Goal: Task Accomplishment & Management: Complete application form

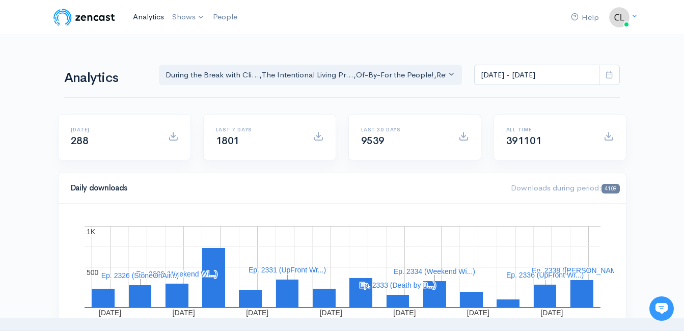
click at [151, 21] on link "Analytics" at bounding box center [148, 17] width 39 height 22
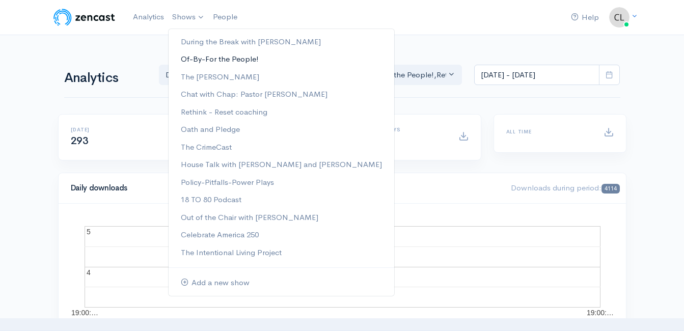
click at [199, 58] on link "Of-By-For the People!" at bounding box center [282, 59] width 226 height 18
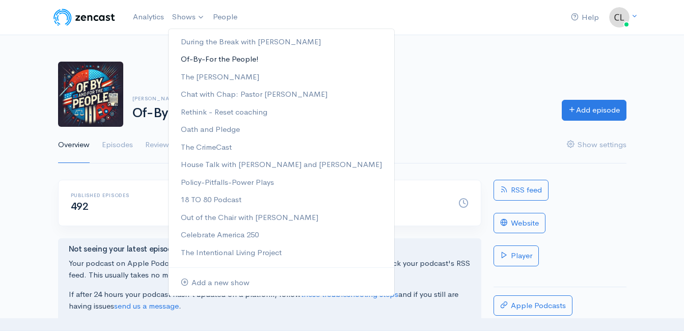
click at [200, 59] on link "Of-By-For the People!" at bounding box center [282, 59] width 226 height 18
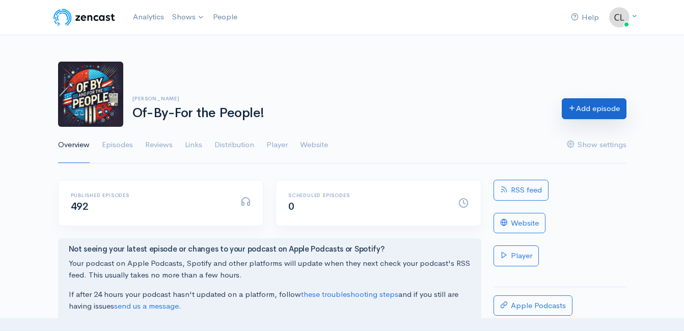
click at [577, 109] on link "Add episode" at bounding box center [594, 108] width 65 height 21
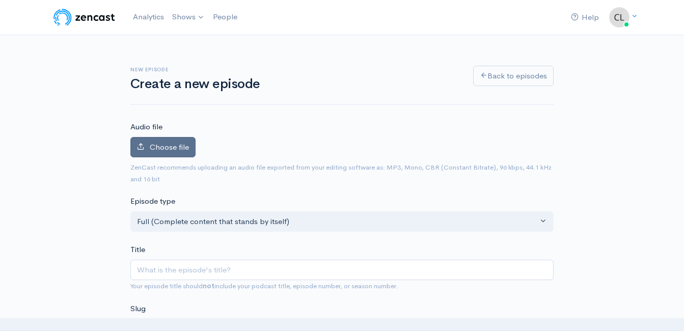
click at [187, 152] on label "Choose file" at bounding box center [162, 147] width 65 height 21
click at [0, 0] on input "Choose file" at bounding box center [0, 0] width 0 height 0
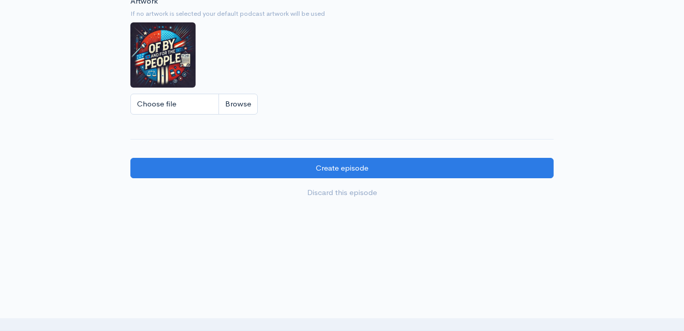
scroll to position [849, 0]
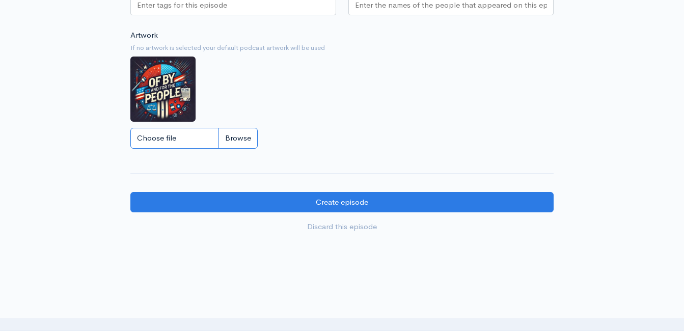
click at [231, 140] on input "Choose file" at bounding box center [193, 138] width 127 height 21
type input "C:\fakepath\20250719_BLP503.jpg"
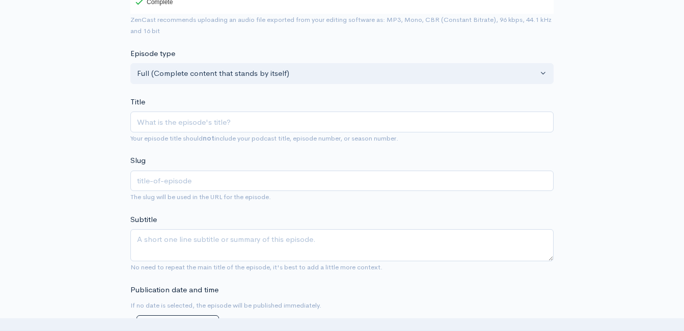
scroll to position [136, 0]
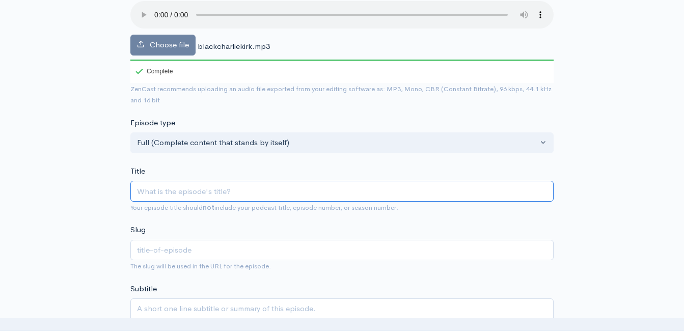
click at [253, 191] on input "Title" at bounding box center [341, 191] width 423 height 21
type input "C"
type input "c"
type input "Ch"
type input "ch"
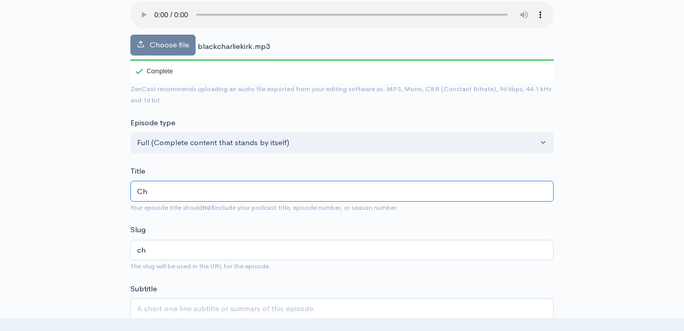
type input "Cha"
type input "cha"
type input "Charl"
type input "charl"
type input "Charli"
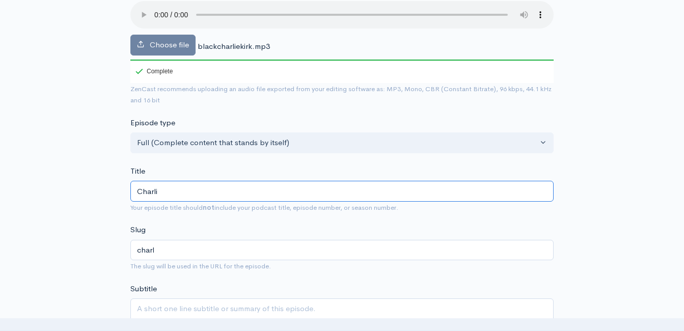
type input "charli"
type input "Charlie"
type input "charlie"
type input "Charlie K"
type input "charlie-k"
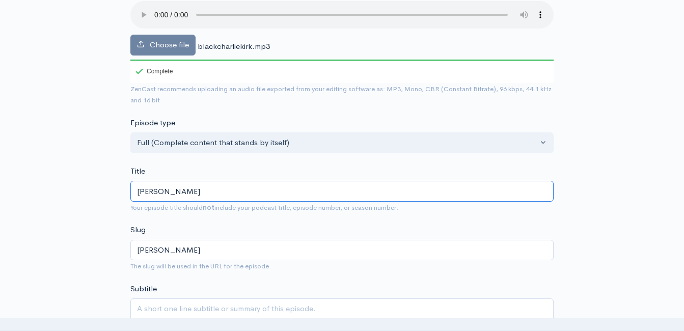
type input "Charlie Ki"
type input "charlie-ki"
type input "Charlie Kir"
type input "charlie-kir"
type input "Charlie Kirk"
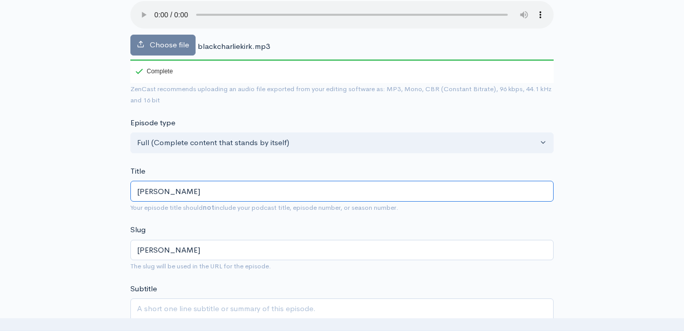
type input "charlie-kirk"
type input "Charlie Kirk: B"
type input "charlie-kirk-b"
type input "Charlie Kirk: Bl"
type input "charlie-kirk-bl"
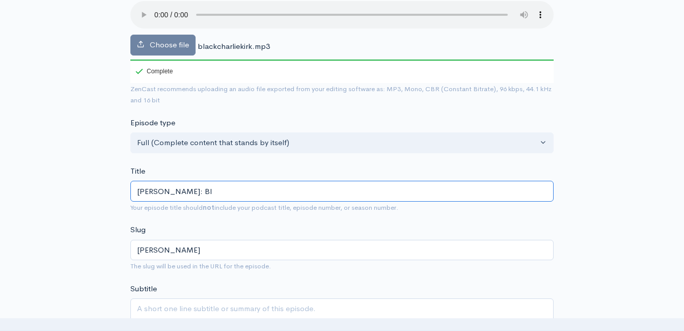
type input "Charlie Kirk: Bla"
type input "charlie-kirk-bla"
type input "Charlie Kirk: Blac"
type input "charlie-kirk-blac"
type input "Charlie Kirk: Black"
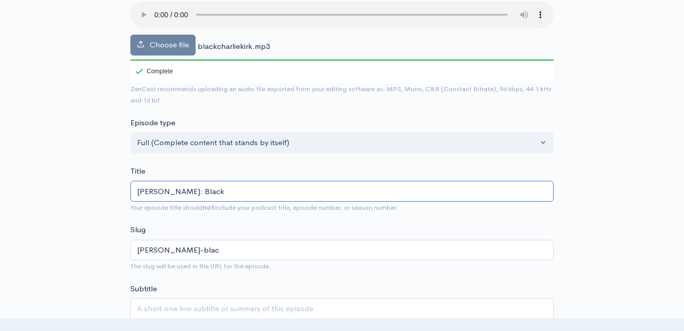
type input "charlie-kirk-black"
type input "Charlie Kirk: Black I"
type input "charlie-kirk-black-i"
type input "Charlie Kirk: Black"
type input "charlie-kirk-black"
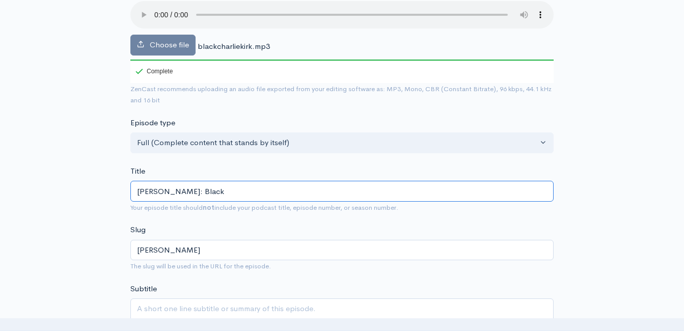
type input "Charlie Kirk: Black P"
type input "charlie-kirk-black-p"
type input "Charlie Kirk: Black Pi"
type input "charlie-kirk-black-pi"
type input "Charlie Kirk: Black Pil"
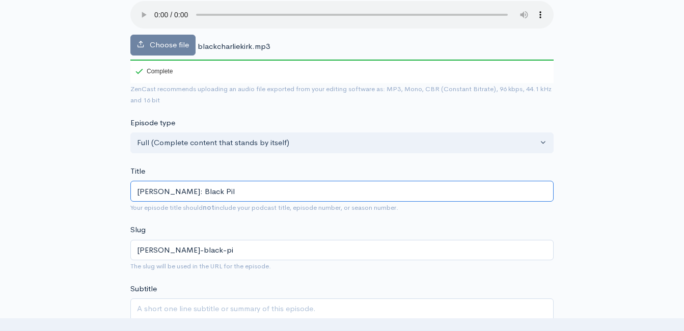
type input "charlie-kirk-black-pil"
type input "Charlie Kirk: Black Pilo"
type input "charlie-kirk-black-pilo"
type input "Charlie Kirk: Black Pilot"
type input "charlie-kirk-black-pilot"
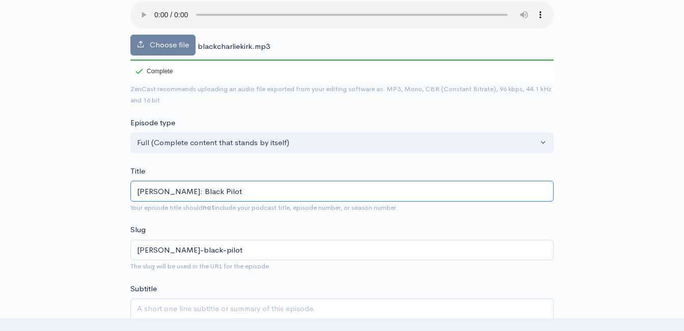
type input "Charlie Kirk: Black Pilots"
type input "charlie-kirk-black-pilots"
type input "Charlie Kirk: Black Pilots v"
type input "charlie-kirk-black-pilots-v"
type input "Charlie Kirk: Black Pilots vs"
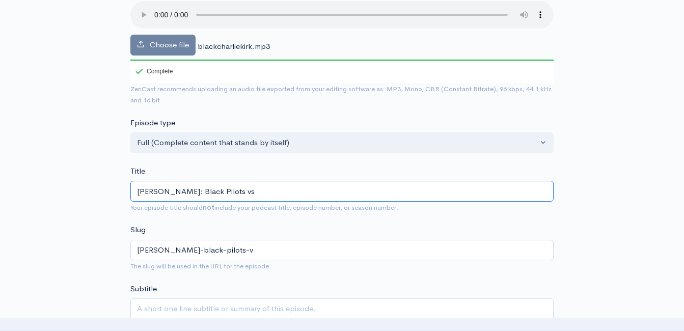
type input "charlie-kirk-black-pilots-vs"
type input "Charlie Kirk: Black Pilots vs. F"
type input "charlie-kirk-black-pilots-vs-f"
type input "Charlie Kirk: Black Pilots vs. Fu"
type input "charlie-kirk-black-pilots-vs-fu"
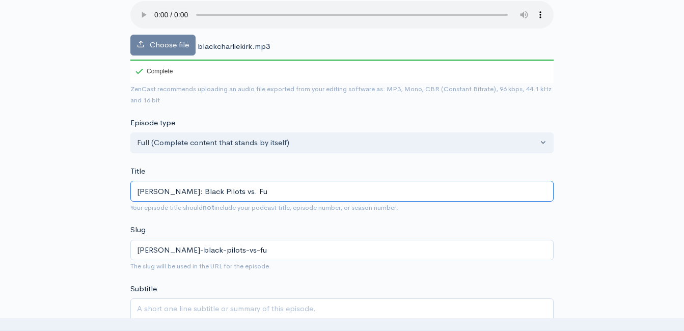
type input "Charlie Kirk: Black Pilots vs. F"
type input "charlie-kirk-black-pilots-vs-f"
type input "Charlie Kirk: Black Pilots vs."
type input "charlie-kirk-black-pilots-vs"
type input "Charlie Kirk: Black Pilots v"
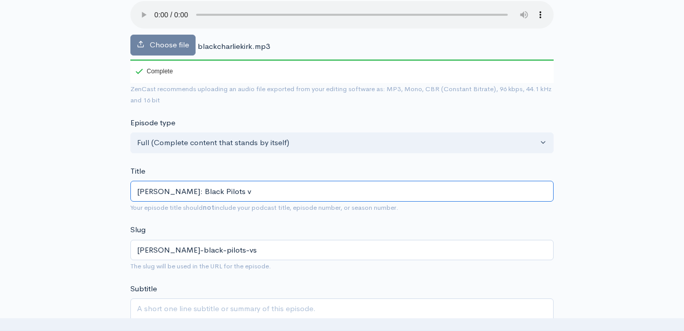
type input "charlie-kirk-black-pilots-v"
type input "Charlie Kirk: Black Pilots"
type input "charlie-kirk-black-pilots"
drag, startPoint x: 227, startPoint y: 190, endPoint x: 135, endPoint y: 189, distance: 91.2
click at [135, 189] on input "Charlie Kirk: Black Pilots" at bounding box center [341, 191] width 423 height 21
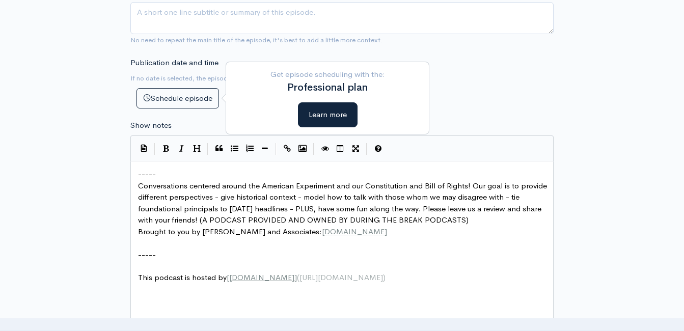
scroll to position [442, 0]
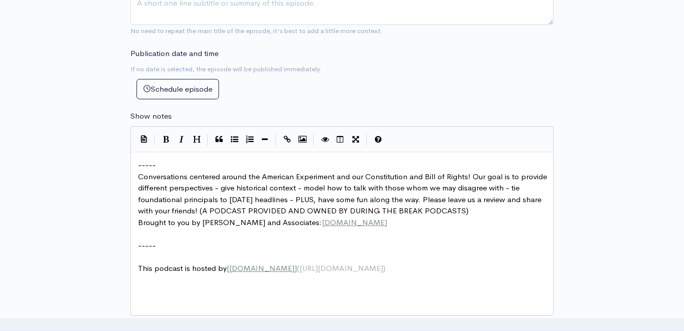
type input "Charlie Kirk: Black Pilots"
drag, startPoint x: 146, startPoint y: 200, endPoint x: 144, endPoint y: 195, distance: 5.7
click at [144, 197] on span "Conversations centered around the American Experiment and our Constitution and …" at bounding box center [343, 194] width 411 height 44
click at [138, 169] on pre "-----" at bounding box center [346, 165] width 420 height 12
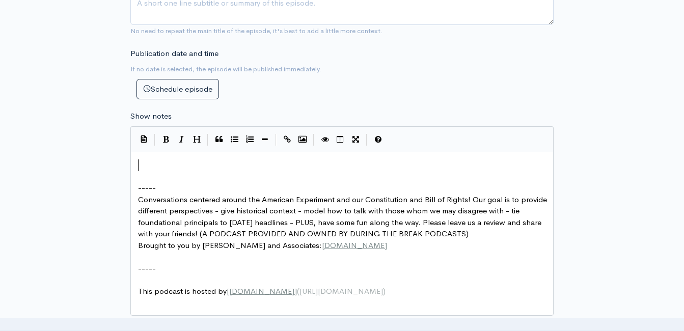
click at [147, 169] on pre "​" at bounding box center [346, 165] width 420 height 12
type textarea "​"
paste textarea
drag, startPoint x: 342, startPoint y: 225, endPoint x: 323, endPoint y: 227, distance: 19.0
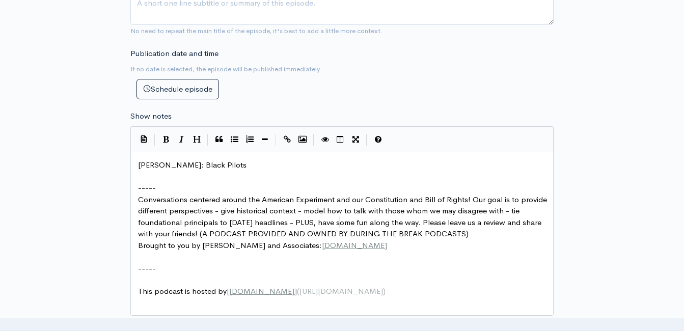
click at [341, 225] on span "Conversations centered around the American Experiment and our Constitution and …" at bounding box center [343, 217] width 411 height 44
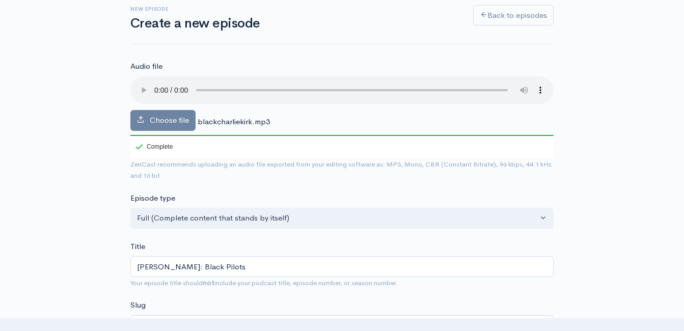
scroll to position [34, 0]
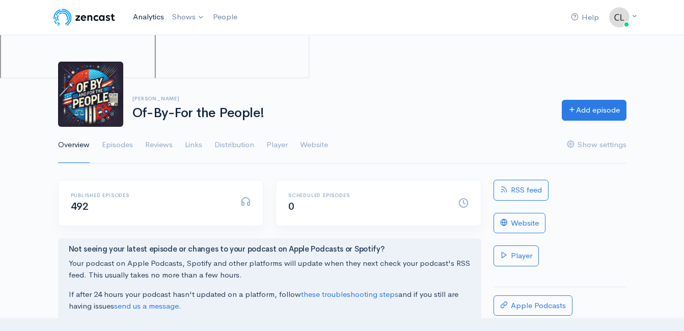
click at [143, 17] on link "Analytics" at bounding box center [148, 17] width 39 height 22
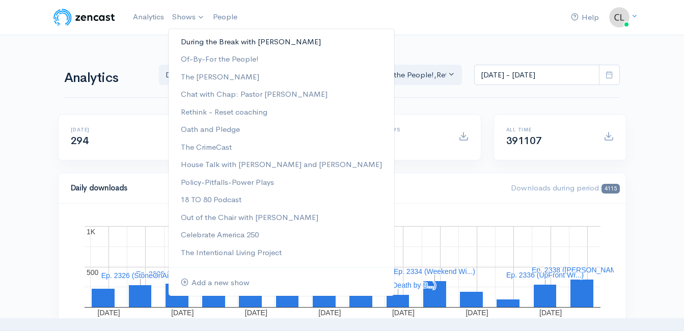
click at [202, 42] on link "During the Break with [PERSON_NAME]" at bounding box center [282, 42] width 226 height 18
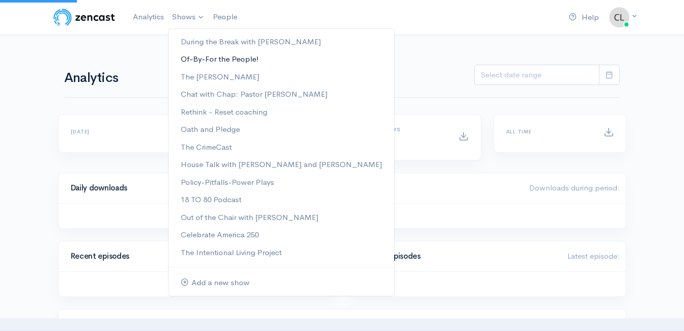
click at [196, 61] on link "Of-By-For the People!" at bounding box center [282, 59] width 226 height 18
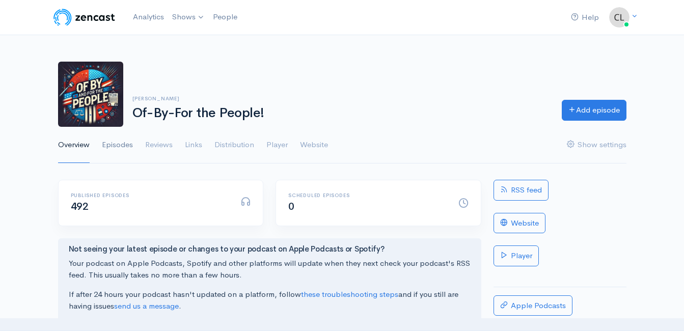
click at [118, 142] on link "Episodes" at bounding box center [117, 145] width 31 height 37
click at [115, 146] on link "Episodes" at bounding box center [117, 145] width 31 height 37
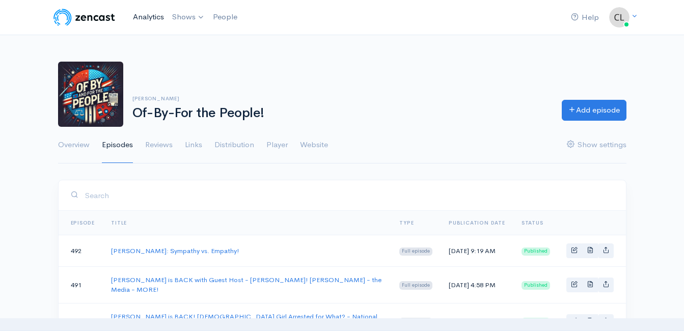
click at [157, 17] on link "Analytics" at bounding box center [148, 17] width 39 height 22
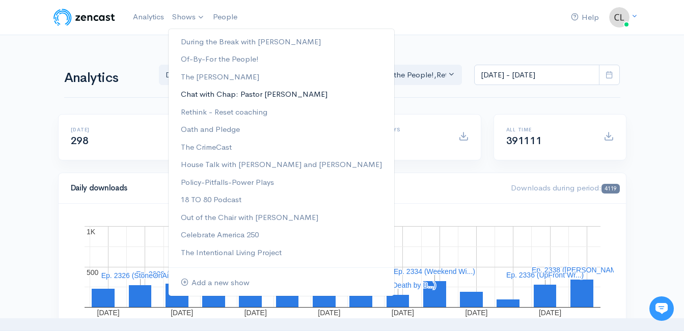
click at [204, 100] on link "Chat with Chap: Pastor [PERSON_NAME]" at bounding box center [282, 95] width 226 height 18
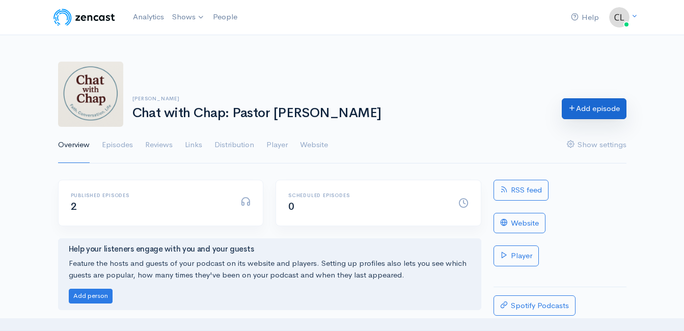
click at [586, 106] on link "Add episode" at bounding box center [594, 108] width 65 height 21
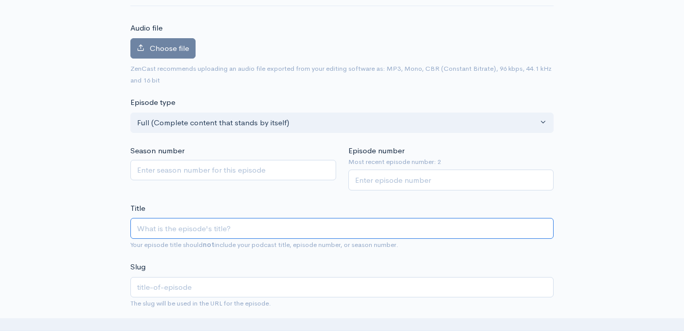
scroll to position [109, 0]
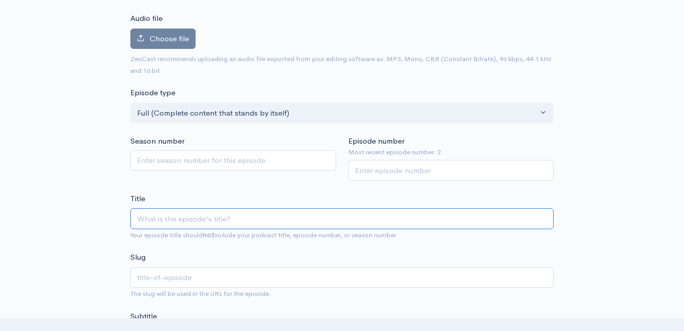
click at [281, 221] on input "Title" at bounding box center [341, 218] width 423 height 21
type input "S"
type input "s"
type input "So"
type input "so"
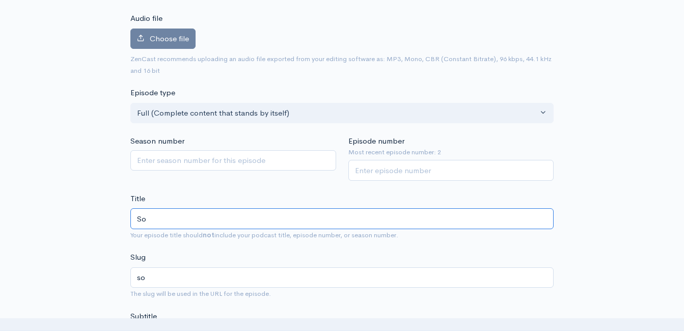
type input "Som"
type input "som"
type input "Some"
type input "some"
type input "Somet"
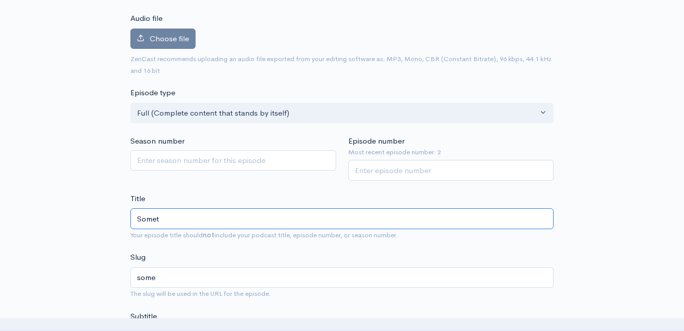
type input "somet"
type input "Someth"
type input "someth"
type input "Something"
type input "something"
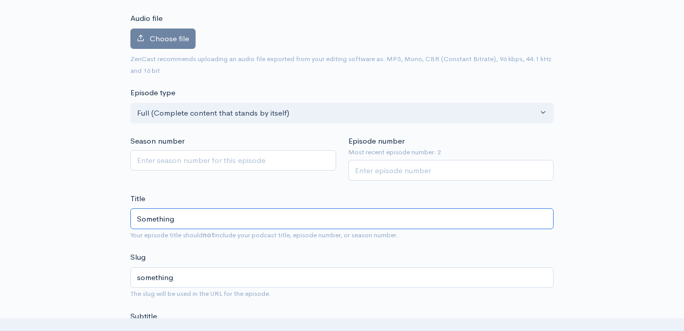
type input "Something H"
type input "something-h"
type input "Something Hi"
type input "something-hi"
type input "Something His"
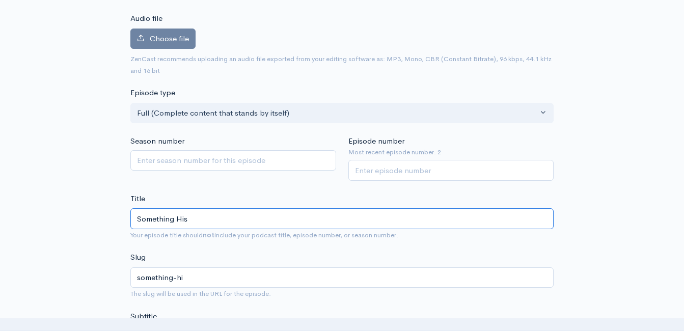
type input "something-his"
type input "Something Hist"
type input "something-hist"
type input "Something Histo"
type input "something-histo"
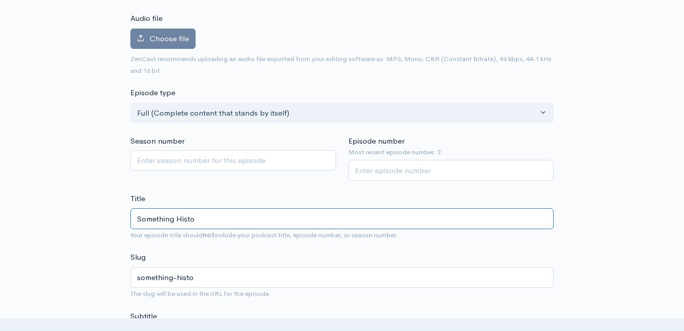
type input "Something Histor"
type input "something-histor"
type input "Something Histori"
type input "something-histori"
type input "Something Historic"
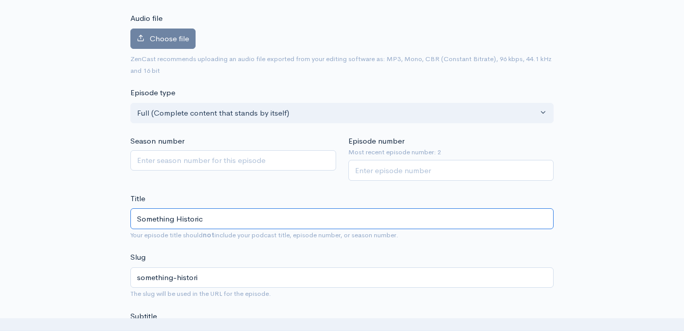
type input "something-historic"
type input "Something Historic A"
type input "something-historic-a"
type input "Something Historic AND"
type input "something-historic-and"
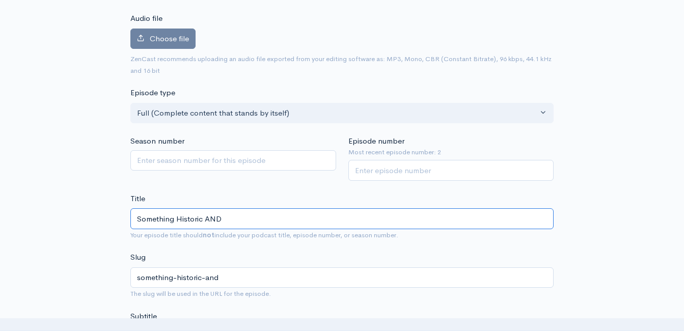
type input "Something Historic AND B"
type input "something-historic-and-b"
type input "Something Historic AND BI"
type input "something-historic-and-bi"
type input "Something Historic AND BIg"
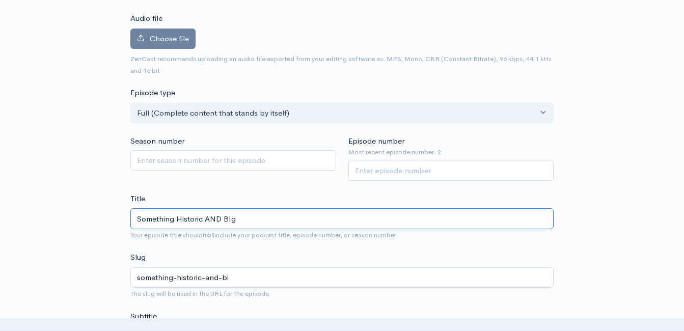
type input "something-historic-and-big"
type input "Something Historic AND BI"
type input "something-historic-and-bi"
type input "Something Historic AND B"
type input "something-historic-and-b"
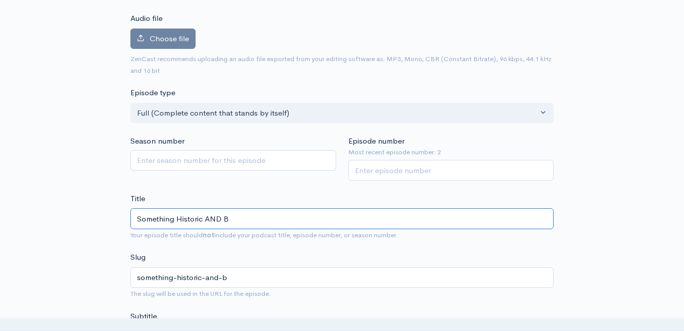
type input "Something Historic AND Bi"
type input "something-historic-and-bi"
type input "Something Historic AND Big"
type input "something-historic-and-big"
type input "Something Historic AND Big H"
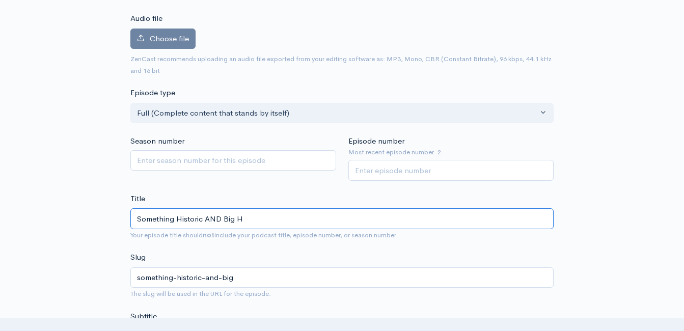
type input "something-historic-and-big-h"
type input "Something Historic AND Big Ha"
type input "something-historic-and-big-ha"
type input "Something Historic AND Big Hap"
type input "something-historic-and-big-hap"
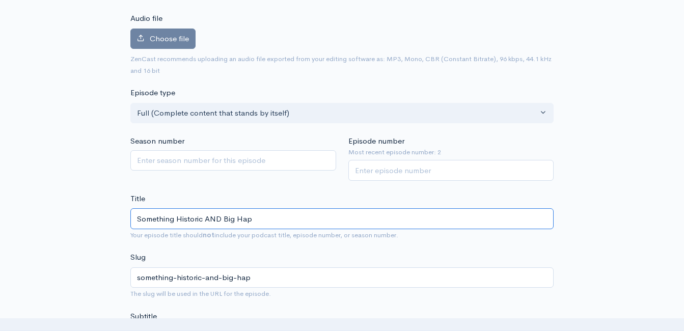
type input "Something Historic AND Big Happ"
type input "something-historic-and-big-happ"
type input "Something Historic AND Big Happe"
type input "something-historic-and-big-happe"
type input "Something Historic AND Big Happen"
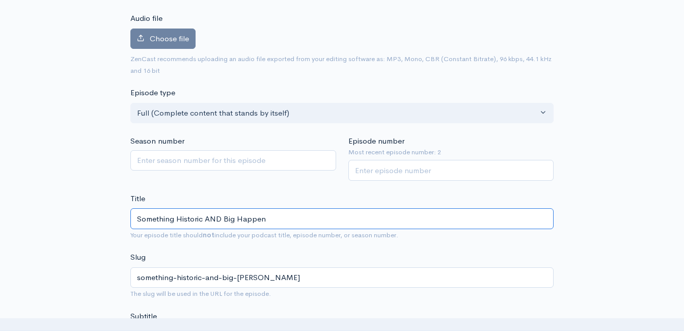
type input "something-historic-and-big-happen"
type input "Something Historic AND Big Happend"
type input "something-historic-and-big-happend"
type input "Something Historic AND Big Happen"
type input "something-historic-and-big-happen"
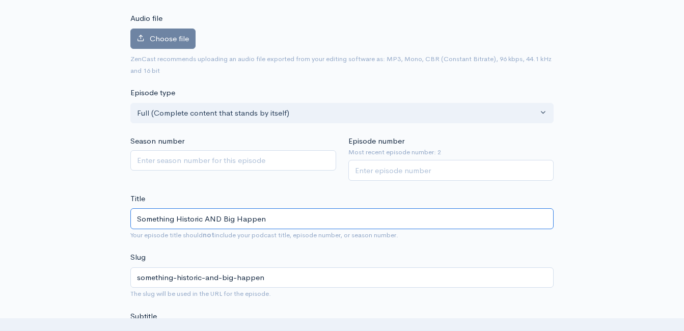
type input "Something Historic AND Big Happene"
type input "something-historic-and-big-happene"
type input "Something Historic AND Big Happened"
type input "something-historic-and-big-happened"
type input "Something Historic AND Big Happened a"
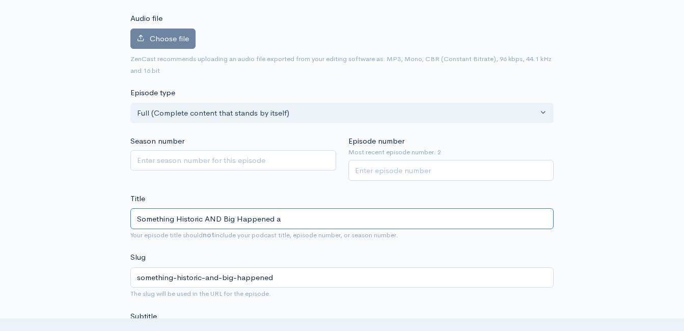
type input "something-historic-and-big-happened-a"
type input "Something Historic AND Big Happened at"
type input "something-historic-and-big-happened-at"
type input "Something Historic AND Big Happened at C"
type input "something-historic-and-big-happened-at-c"
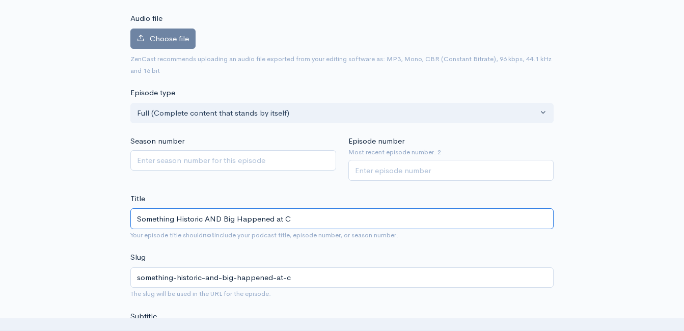
type input "Something Historic AND Big Happened at Ch"
type input "something-historic-and-big-happened-at-ch"
type input "Something Historic AND Big Happened at Chur"
type input "something-historic-and-big-happened-at-chur"
type input "Something Historic AND Big Happened at Churc"
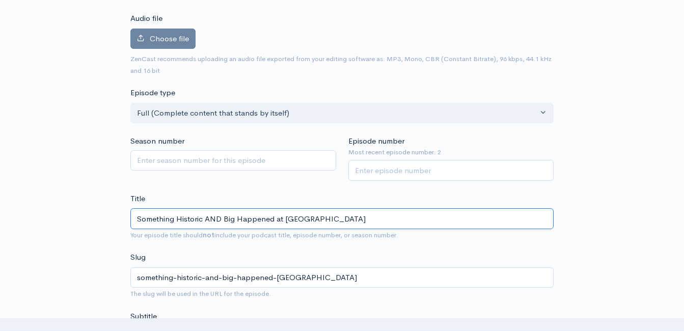
type input "something-historic-and-big-happened-at-churc"
type input "Something Historic AND Big Happened at Church"
type input "something-historic-and-big-happened-at-church"
type input "Something Historic AND Big Happened at Church R"
type input "something-historic-and-big-happened-at-church-r"
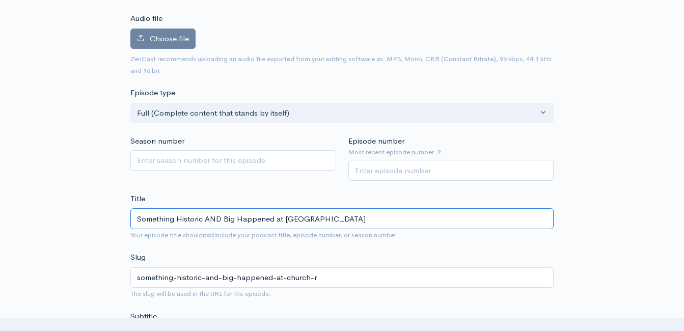
type input "Something Historic AND Big Happened at Church Re"
type input "something-historic-and-big-happened-at-church-re"
type input "Something Historic AND Big Happened at Church Rec"
type input "something-historic-and-big-happened-at-church-rec"
type input "Something Historic AND Big Happened at Church Rece"
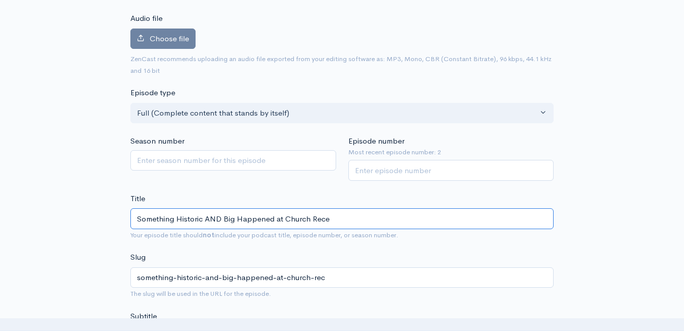
type input "something-historic-and-big-happened-at-church-rece"
type input "Something Historic AND Big Happened at Church Recen"
type input "something-historic-and-big-happened-at-church-recen"
type input "Something Historic AND Big Happened at Church Recenl"
type input "something-historic-and-big-happened-at-church-recenl"
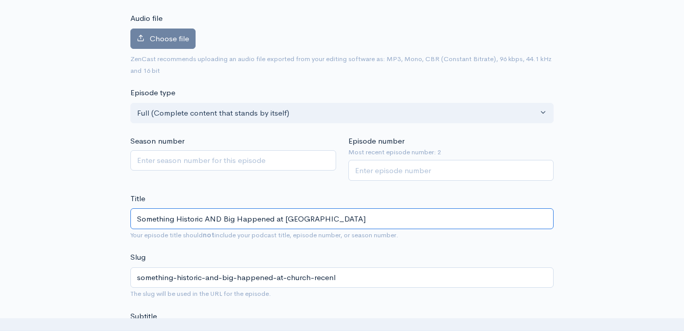
type input "Something Historic AND Big Happened at Church Recenlt"
type input "something-historic-and-big-happened-at-church-recenlt"
type input "Something Historic AND Big Happened at Church Recenlty"
type input "something-historic-and-big-happened-at-church-recenlty"
type input "Something Historic AND Big Happened at Church Recenlt"
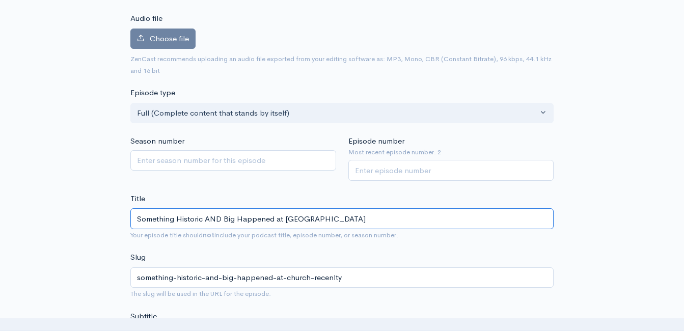
type input "something-historic-and-big-happened-at-church-recenlt"
type input "Something Historic AND Big Happened at Church Recenl"
type input "something-historic-and-big-happened-at-church-recenl"
type input "Something Historic AND Big Happened at Church Recen"
type input "something-historic-and-big-happened-at-church-recen"
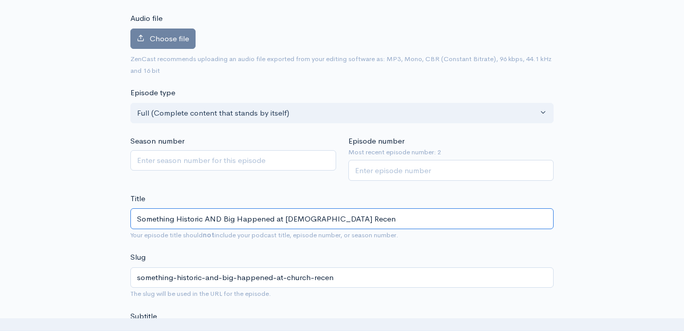
type input "Something Historic AND Big Happened at Church Recent"
type input "something-historic-and-big-happened-at-church-recent"
type input "Something Historic AND Big Happened at Church Recentl"
type input "something-historic-and-big-happened-at-church-recentl"
type input "Something Historic AND Big Happened at Church Recently"
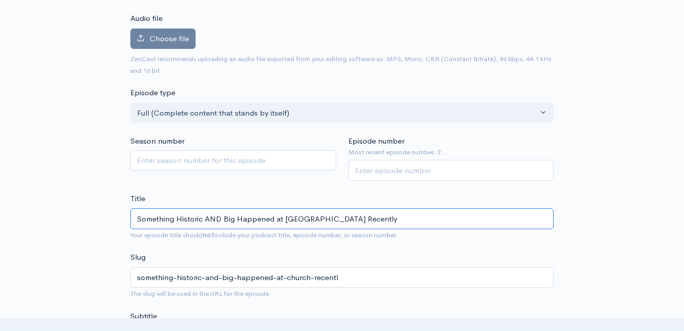
type input "something-historic-and-big-happened-at-church-recently"
type input "Something Historic AND Big Happened at Church Recently!"
click at [377, 172] on input "Episode number" at bounding box center [451, 170] width 206 height 21
type input "3"
drag, startPoint x: 306, startPoint y: 189, endPoint x: 299, endPoint y: 186, distance: 7.1
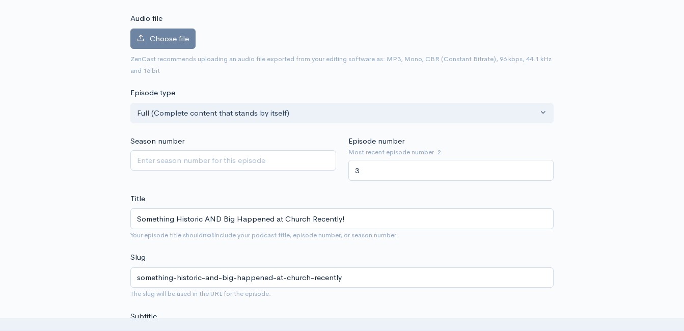
click at [191, 40] on label "Choose file" at bounding box center [162, 39] width 65 height 21
click at [0, 0] on input "Choose file" at bounding box center [0, 0] width 0 height 0
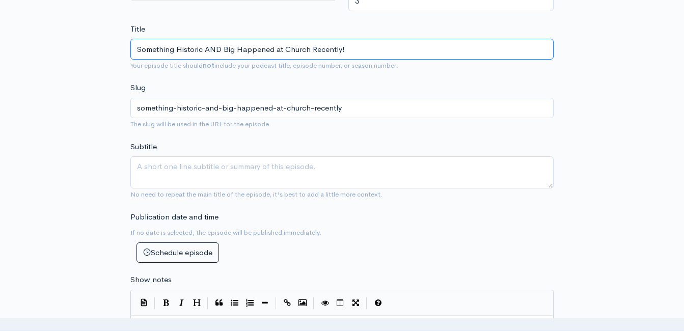
click at [271, 54] on input "Something Historic AND Big Happened at Church Recently!" at bounding box center [341, 49] width 423 height 21
click at [271, 53] on input "Something Historic AND Big Happened at Church Recently!" at bounding box center [341, 49] width 423 height 21
click at [271, 51] on input "Something Historic AND Big Happened at Church Recently!" at bounding box center [341, 49] width 423 height 21
click at [272, 51] on input "Something Historic AND Big Happened at Church Recently!" at bounding box center [341, 49] width 423 height 21
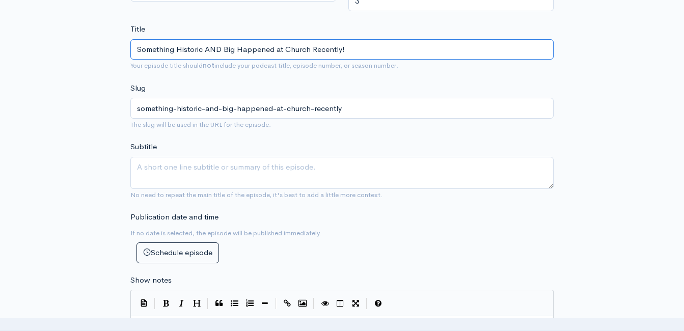
click at [272, 51] on input "Something Historic AND Big Happened at Church Recently!" at bounding box center [341, 49] width 423 height 21
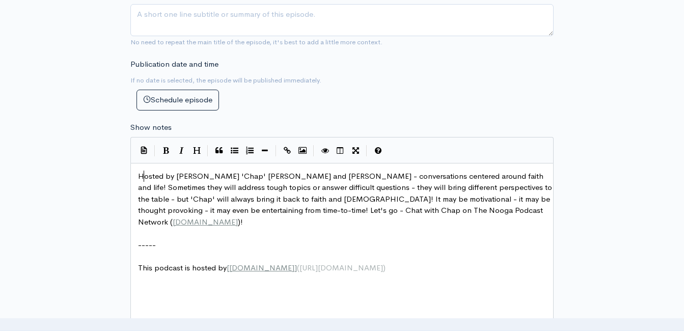
scroll to position [4, 0]
click at [142, 173] on span "Hosted by Roger 'Chap' Woods and Clint Powell - conversations centered around f…" at bounding box center [346, 199] width 416 height 56
click at [140, 173] on span "Hosted by Roger 'Chap' Woods and Clint Powell - conversations centered around f…" at bounding box center [346, 199] width 416 height 56
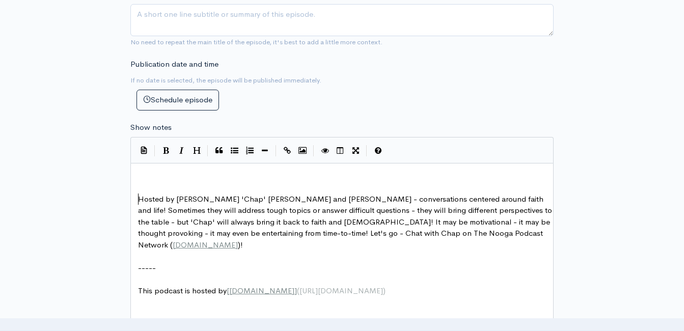
click at [162, 173] on pre "​" at bounding box center [346, 177] width 420 height 12
type textarea "​"
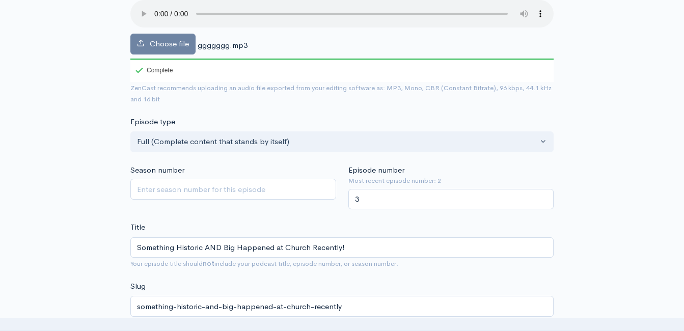
scroll to position [131, 0]
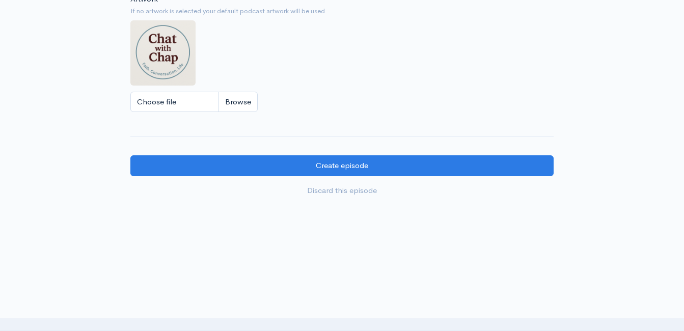
scroll to position [946, 0]
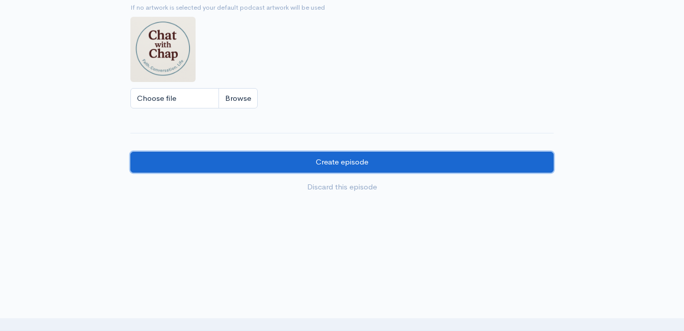
click at [353, 158] on input "Create episode" at bounding box center [341, 162] width 423 height 21
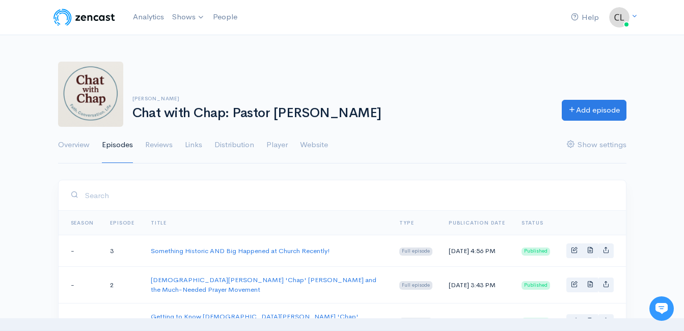
click at [51, 38] on div "Help Notifications View all Your profile Team settings Default team Current Log…" at bounding box center [342, 205] width 684 height 411
click at [152, 58] on div "Clint Powell Chat with Chap: Pastor Roger Woods Add episode Overview Episodes R…" at bounding box center [342, 106] width 568 height 115
click at [319, 59] on div "Clint Powell Chat with Chap: Pastor Roger Woods Add episode Overview Episodes R…" at bounding box center [342, 106] width 568 height 115
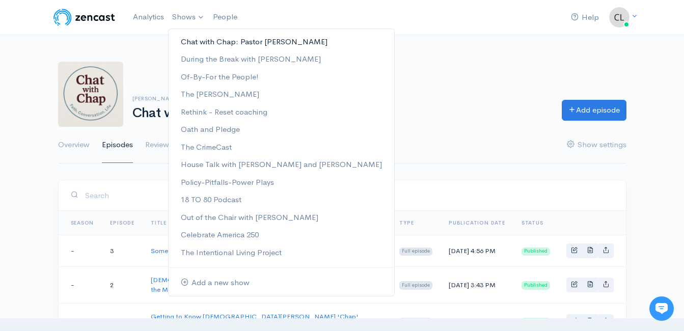
click at [196, 42] on link "Chat with Chap: Pastor [PERSON_NAME]" at bounding box center [282, 42] width 226 height 18
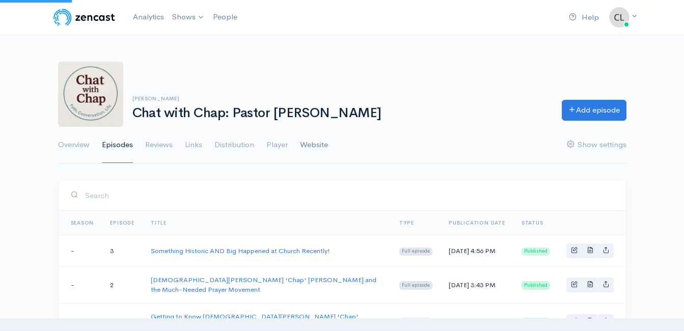
click at [312, 148] on link "Website" at bounding box center [314, 145] width 28 height 37
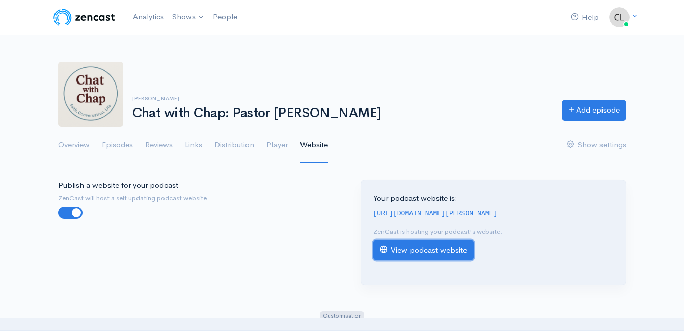
click at [427, 242] on link "View podcast website" at bounding box center [423, 250] width 100 height 21
click at [461, 250] on link "View podcast website" at bounding box center [423, 250] width 100 height 21
click at [144, 13] on link "Analytics" at bounding box center [148, 17] width 39 height 22
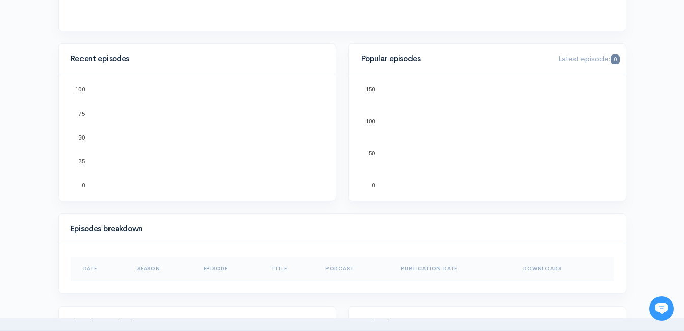
scroll to position [306, 0]
